Goal: Information Seeking & Learning: Learn about a topic

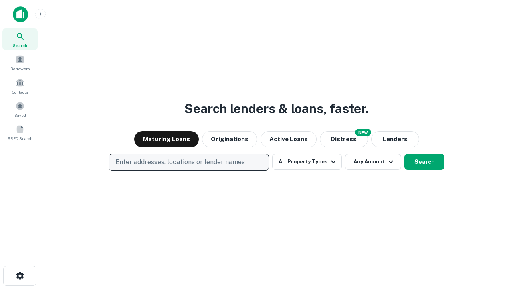
click at [188, 162] on p "Enter addresses, locations or lender names" at bounding box center [179, 162] width 129 height 10
type input "**********"
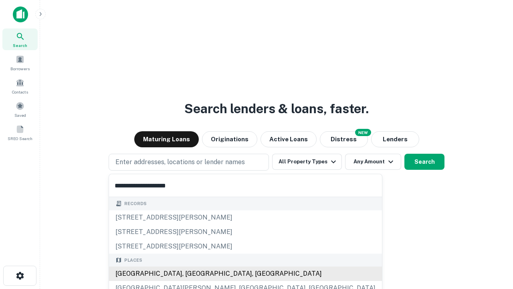
click at [192, 273] on div "Santa Monica, CA, USA" at bounding box center [245, 273] width 273 height 14
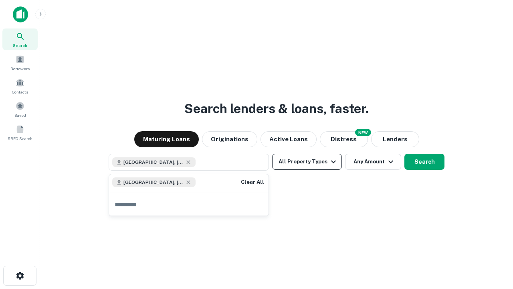
click at [307, 162] on button "All Property Types" at bounding box center [307, 162] width 70 height 16
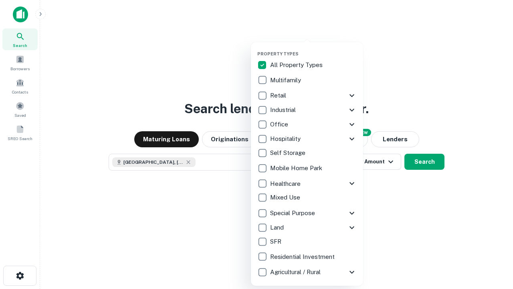
click at [313, 49] on button "button" at bounding box center [313, 49] width 112 height 0
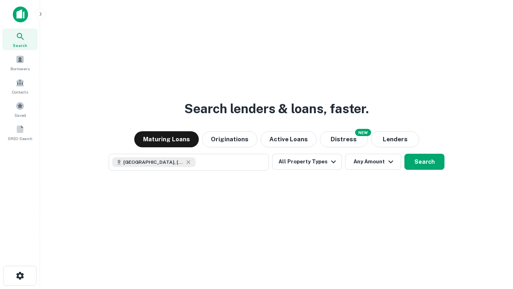
scroll to position [13, 0]
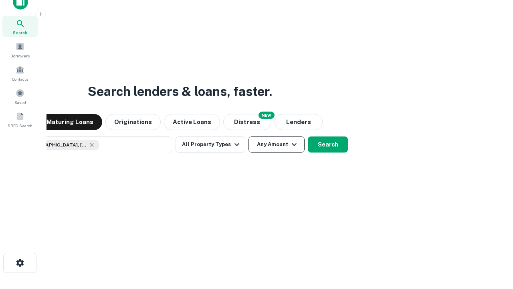
click at [249, 136] on button "Any Amount" at bounding box center [277, 144] width 56 height 16
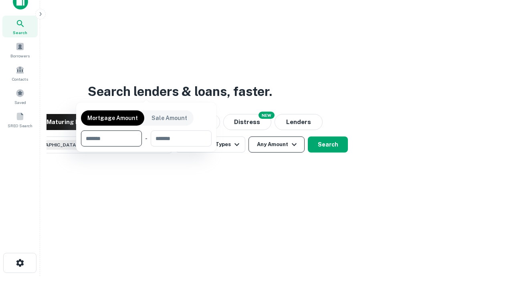
scroll to position [58, 227]
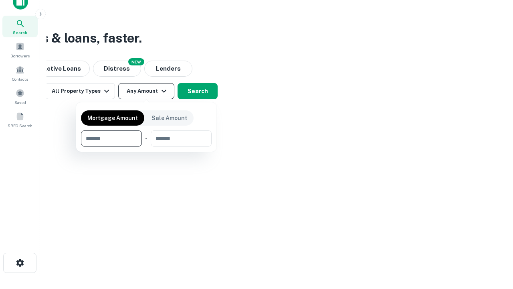
type input "*******"
click at [146, 146] on button "button" at bounding box center [146, 146] width 131 height 0
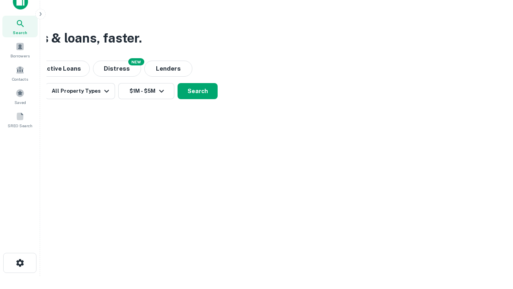
scroll to position [0, 0]
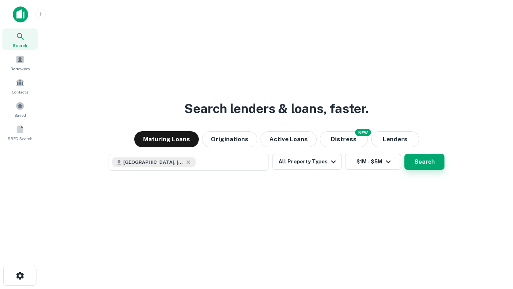
click at [404, 154] on button "Search" at bounding box center [424, 162] width 40 height 16
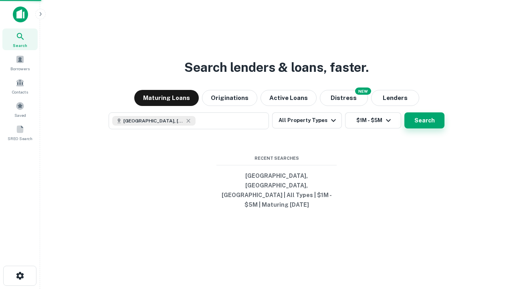
scroll to position [13, 0]
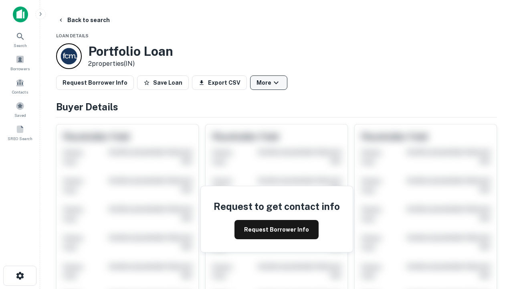
click at [269, 83] on button "More" at bounding box center [268, 82] width 37 height 14
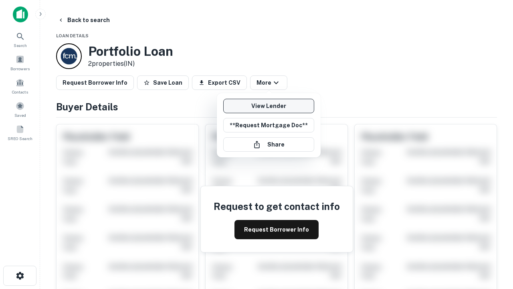
click at [269, 106] on link "View Lender" at bounding box center [268, 106] width 91 height 14
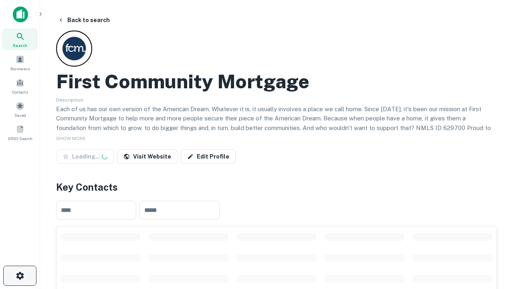
click at [20, 275] on icon "button" at bounding box center [20, 276] width 10 height 10
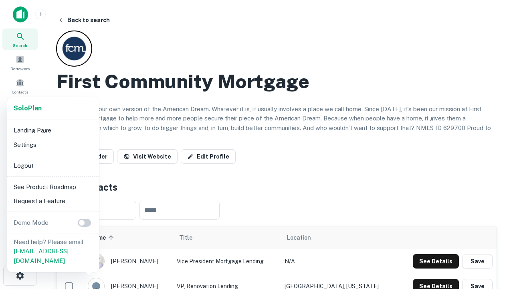
click at [53, 165] on li "Logout" at bounding box center [53, 165] width 86 height 14
